Goal: Task Accomplishment & Management: Use online tool/utility

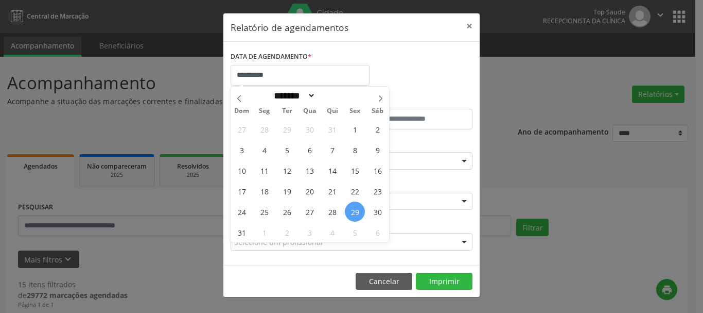
select select "*"
click at [262, 235] on span "1" at bounding box center [264, 232] width 20 height 20
type input "**********"
click at [262, 235] on span "1" at bounding box center [264, 232] width 20 height 20
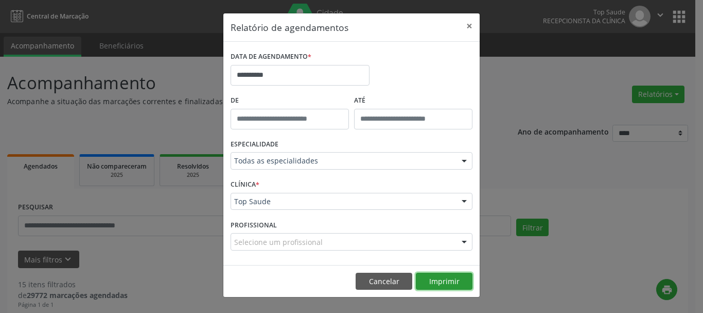
click at [447, 285] on button "Imprimir" at bounding box center [444, 281] width 57 height 18
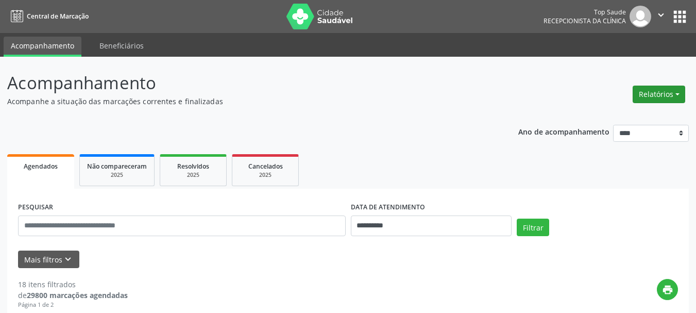
click at [658, 98] on button "Relatórios" at bounding box center [658, 94] width 53 height 18
click at [593, 114] on link "Agendamentos" at bounding box center [630, 116] width 111 height 14
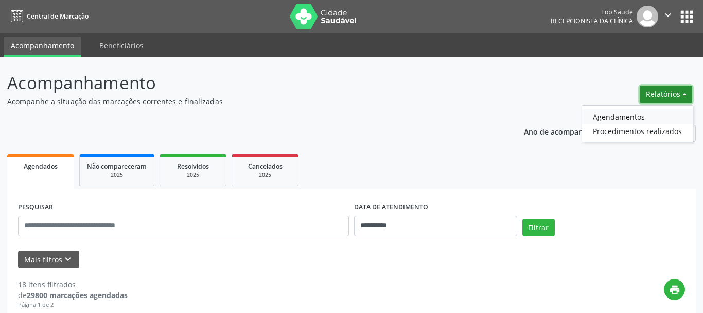
select select "*"
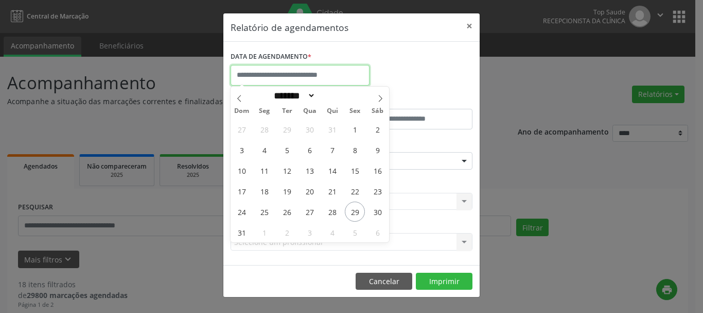
drag, startPoint x: 300, startPoint y: 73, endPoint x: 297, endPoint y: 165, distance: 92.2
click at [297, 165] on body "**********" at bounding box center [351, 156] width 703 height 313
click at [260, 238] on span "1" at bounding box center [264, 232] width 20 height 20
type input "**********"
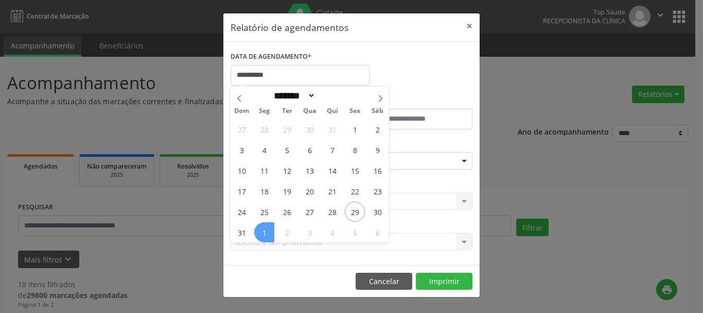
click at [260, 238] on span "1" at bounding box center [264, 232] width 20 height 20
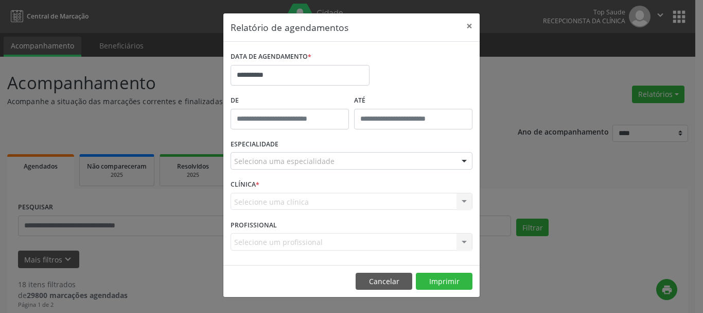
click at [351, 200] on div "Selecione uma clínica Nenhum resultado encontrado para: " " Não há nenhuma opçã…" at bounding box center [352, 202] width 242 height 18
click at [346, 157] on div "Seleciona uma especialidade" at bounding box center [352, 161] width 242 height 18
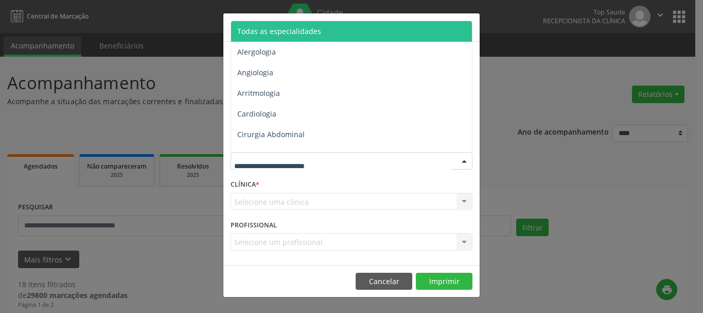
click at [324, 30] on span "Todas as especialidades" at bounding box center [352, 31] width 243 height 21
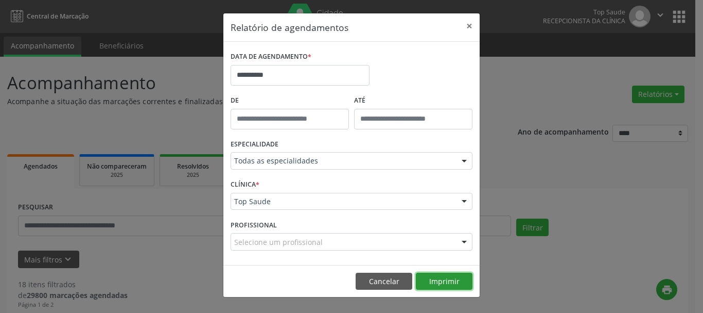
click at [454, 278] on button "Imprimir" at bounding box center [444, 281] width 57 height 18
